Goal: Navigation & Orientation: Find specific page/section

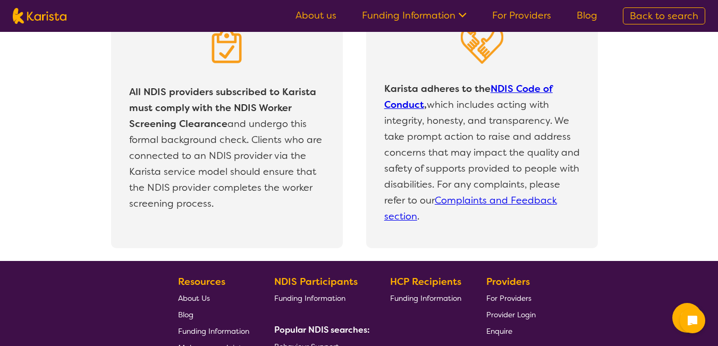
scroll to position [2231, 0]
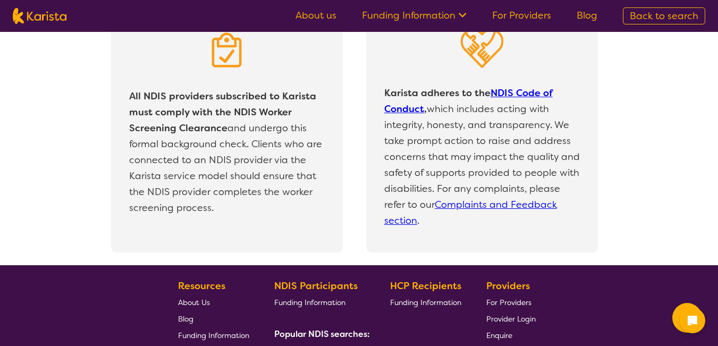
click at [295, 11] on ul "About us Funding Information NDIS - National Disability Insurance Scheme HCP - …" at bounding box center [446, 15] width 327 height 17
click at [311, 14] on link "About us" at bounding box center [315, 15] width 41 height 13
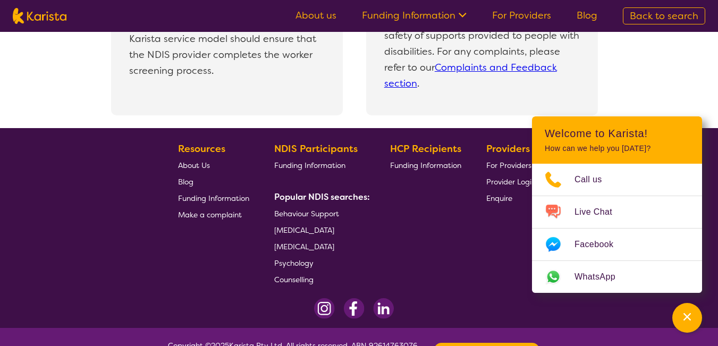
scroll to position [2406, 0]
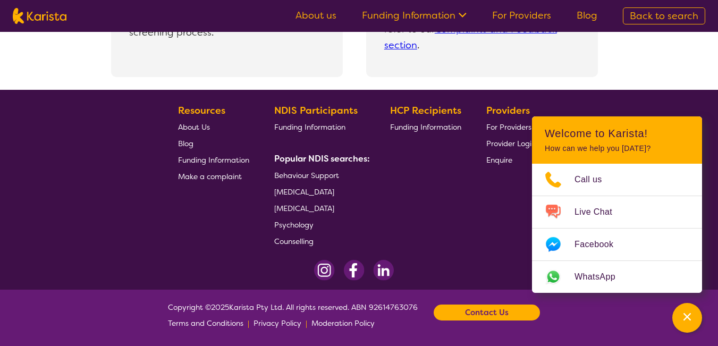
click at [506, 317] on b "Contact Us" at bounding box center [487, 312] width 44 height 16
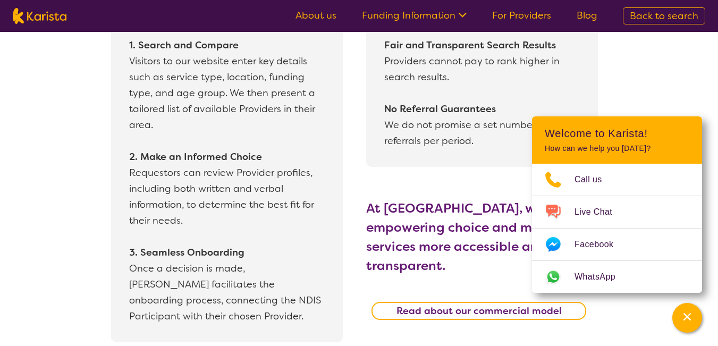
scroll to position [972, 0]
